Goal: Manage account settings

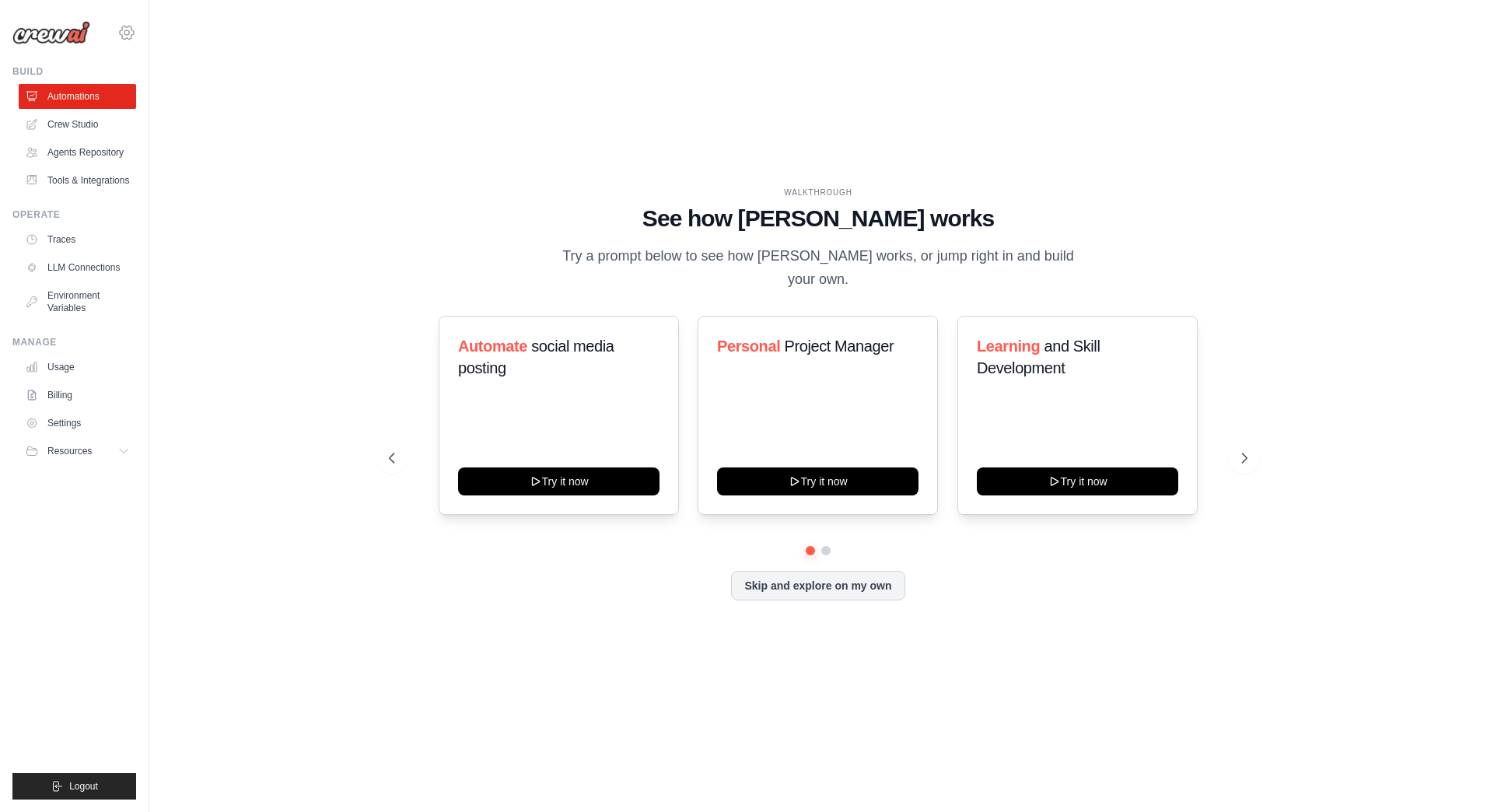
click at [126, 32] on icon at bounding box center [126, 32] width 18 height 18
click at [159, 96] on span "Settings" at bounding box center [194, 96] width 123 height 16
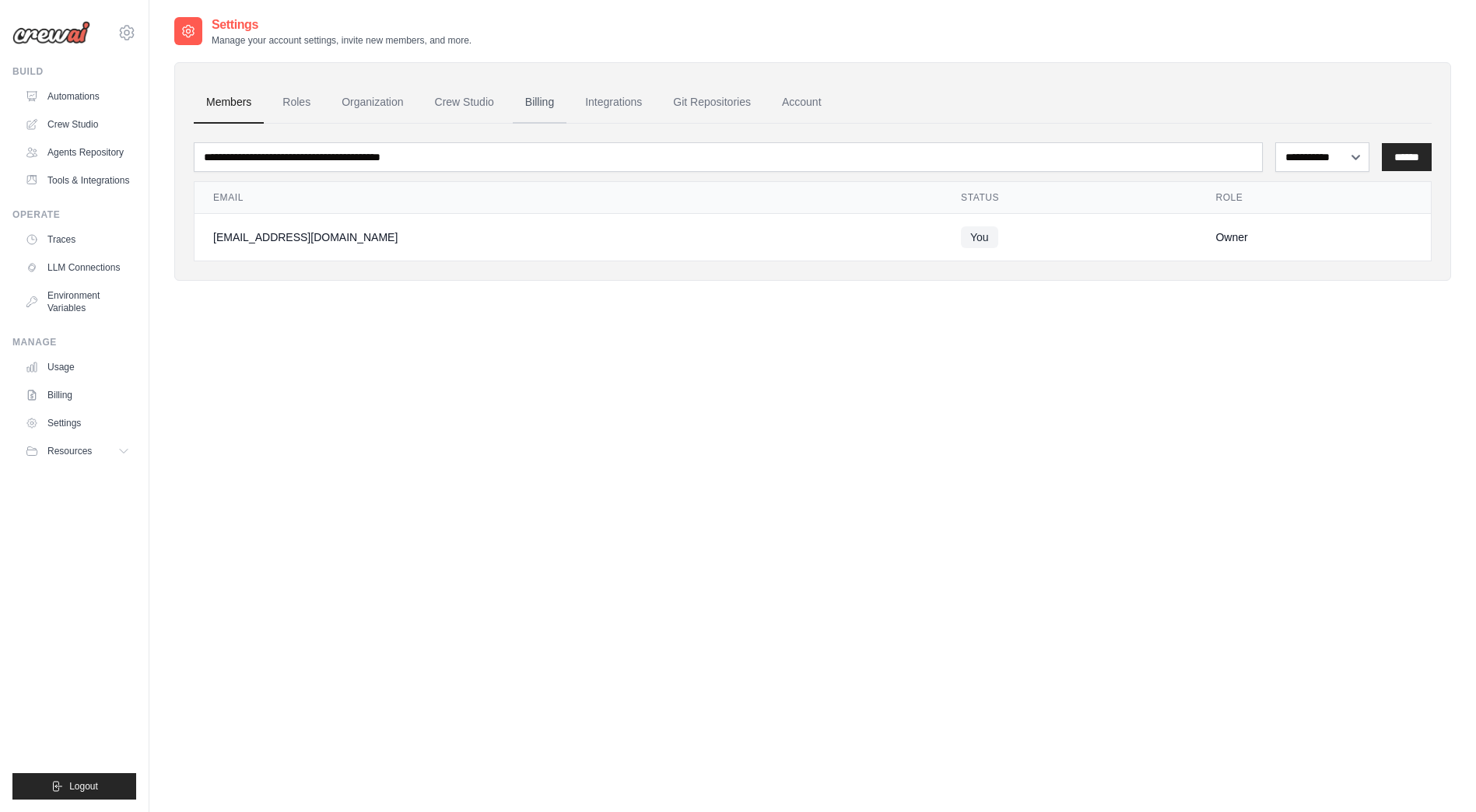
click at [551, 100] on link "Billing" at bounding box center [539, 102] width 53 height 42
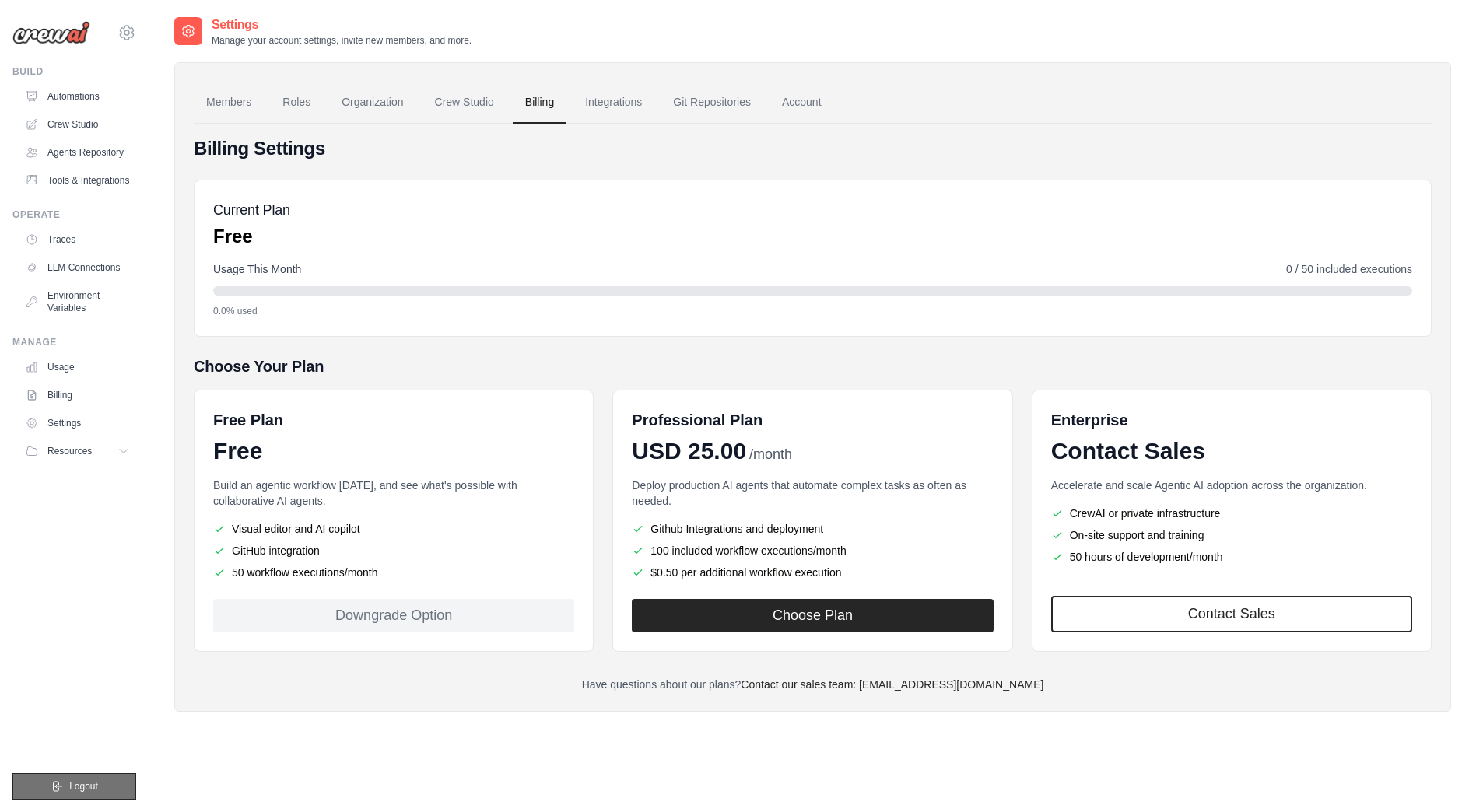
click at [49, 786] on button "Logout" at bounding box center [74, 786] width 124 height 26
